Goal: Navigation & Orientation: Find specific page/section

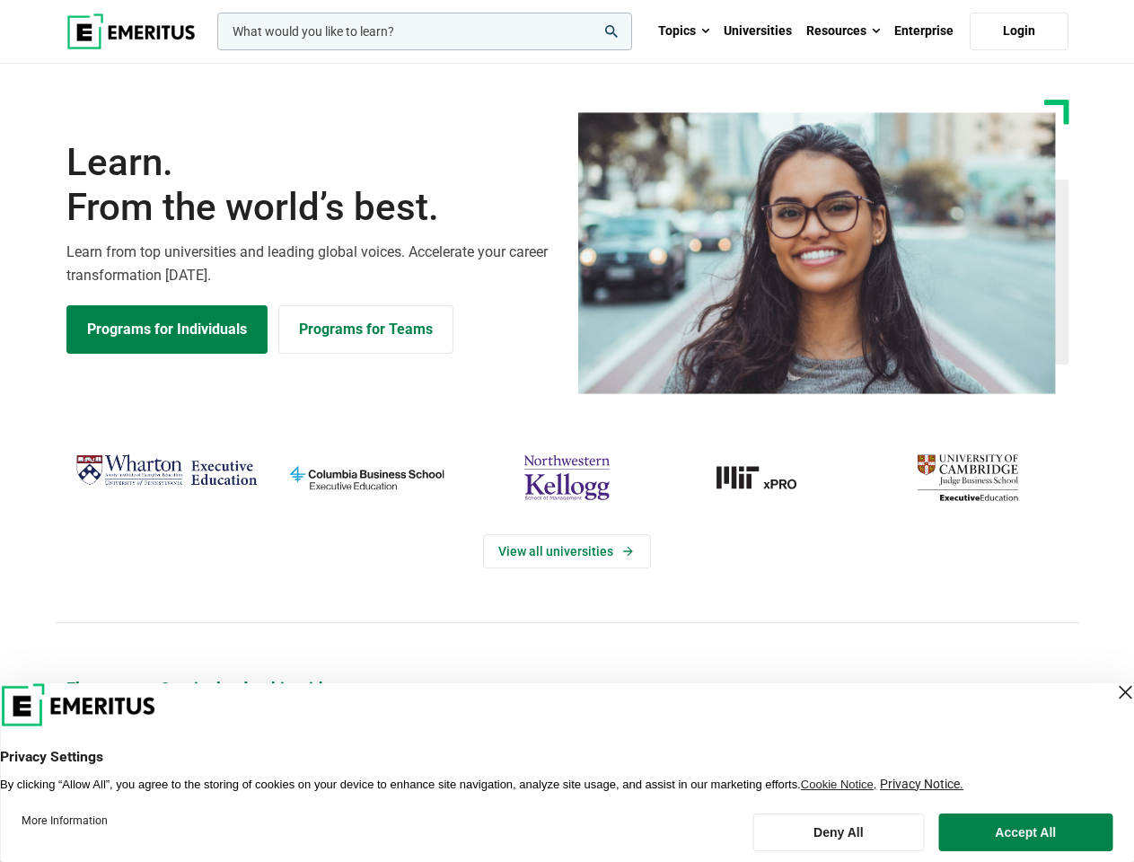
click at [566, 431] on div "View all universities" at bounding box center [566, 535] width 1155 height 283
click at [425, 31] on input "woocommerce-product-search-field-0" at bounding box center [424, 32] width 415 height 38
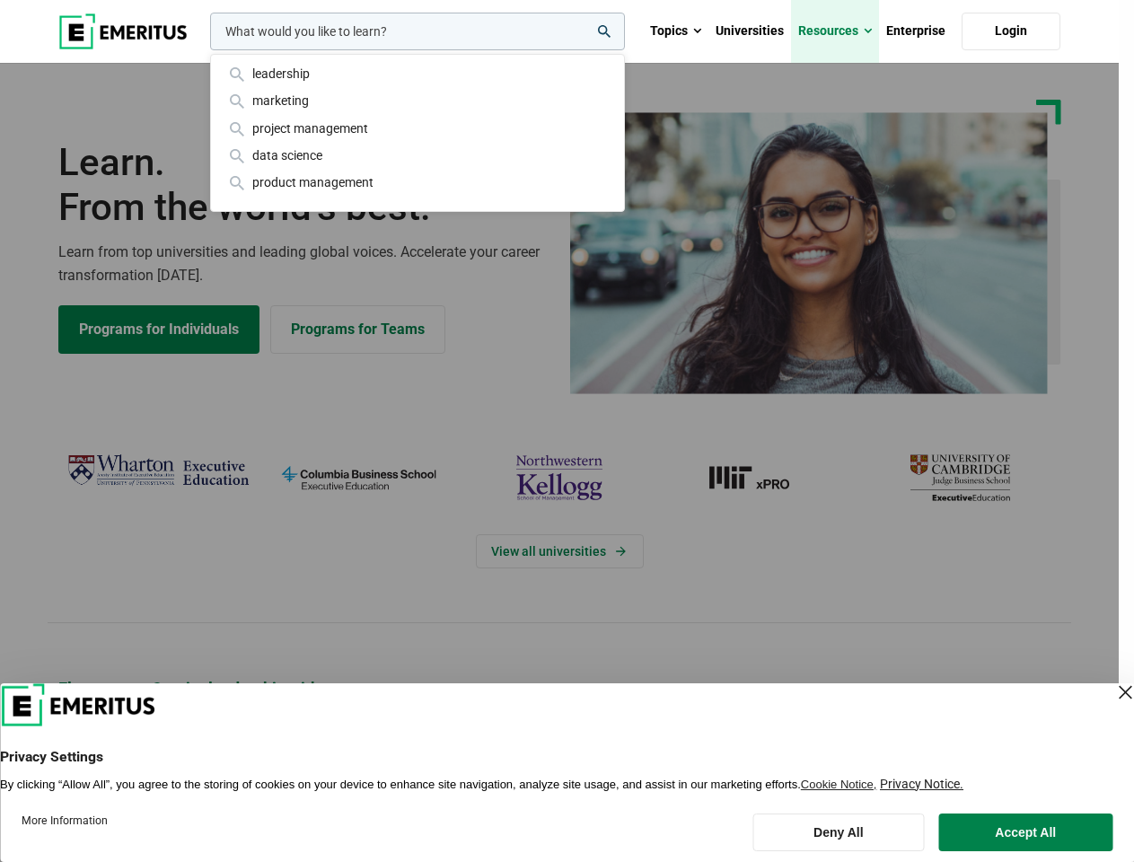
click at [843, 31] on link "Resources" at bounding box center [835, 31] width 88 height 63
